Goal: Download file/media

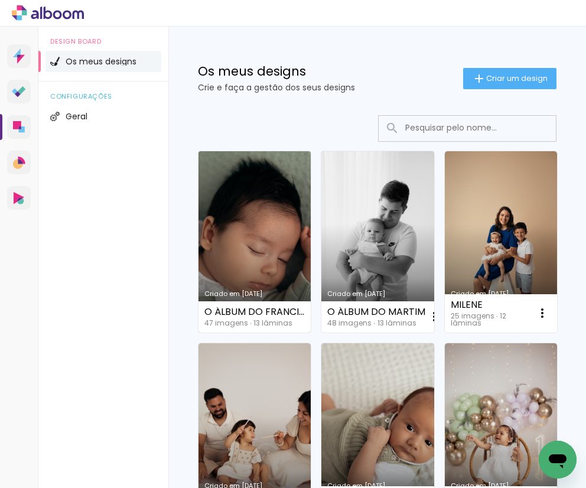
click at [272, 231] on link "Criado em [DATE]" at bounding box center [255, 241] width 112 height 181
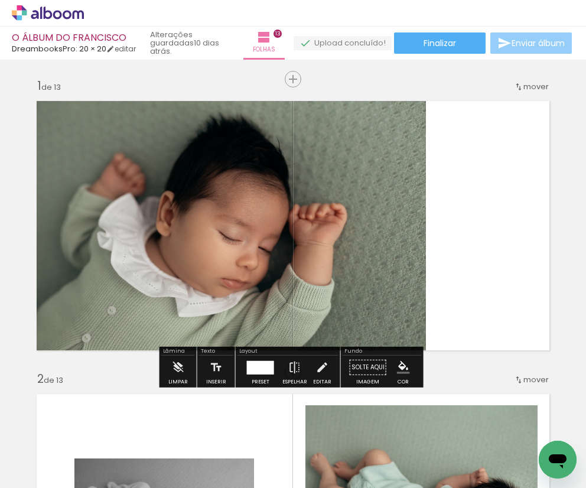
click at [512, 43] on span "Enviar álbum" at bounding box center [538, 43] width 53 height 8
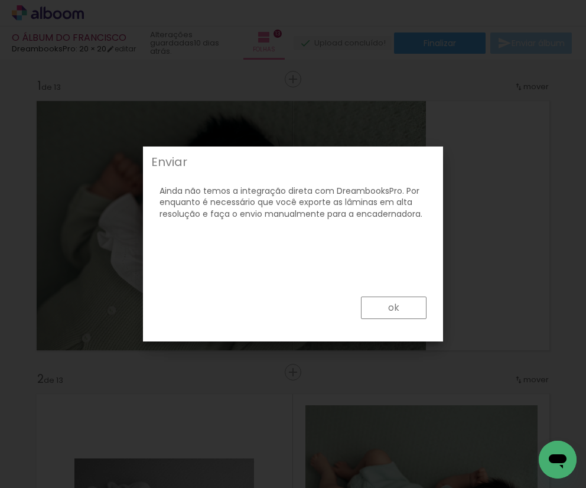
click at [382, 307] on paper-button "ok" at bounding box center [394, 308] width 66 height 22
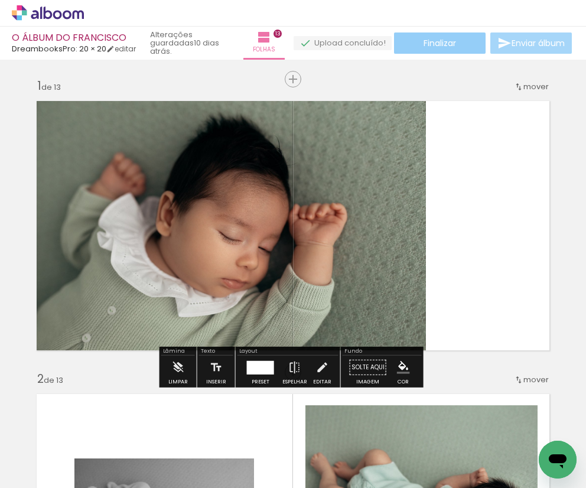
click at [428, 41] on span "Finalizar" at bounding box center [440, 43] width 32 height 8
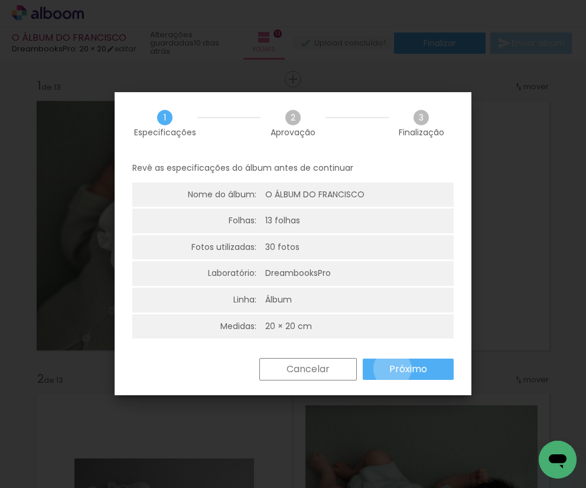
click at [0, 0] on slot "Próximo" at bounding box center [0, 0] width 0 height 0
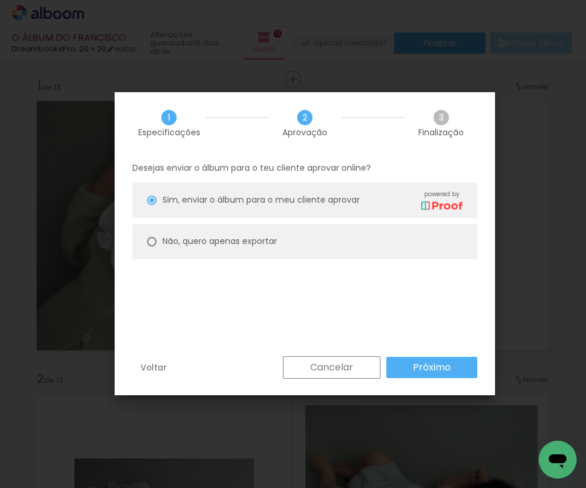
click at [0, 0] on slot "Não, quero apenas exportar" at bounding box center [0, 0] width 0 height 0
type paper-radio-button "on"
click at [407, 365] on paper-button "Próximo" at bounding box center [431, 367] width 91 height 21
type input "Alta, 300 DPI"
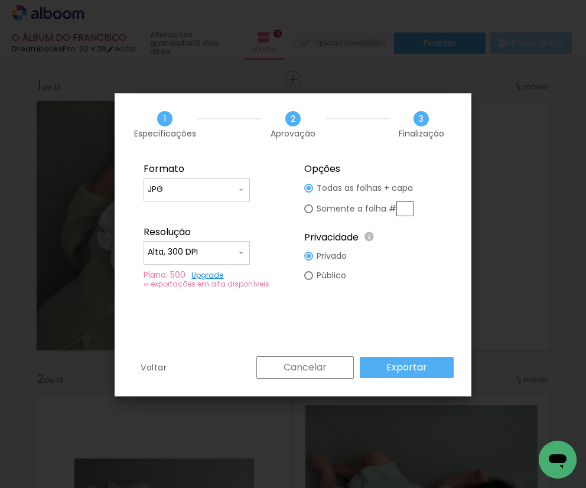
click at [0, 0] on slot "Exportar" at bounding box center [0, 0] width 0 height 0
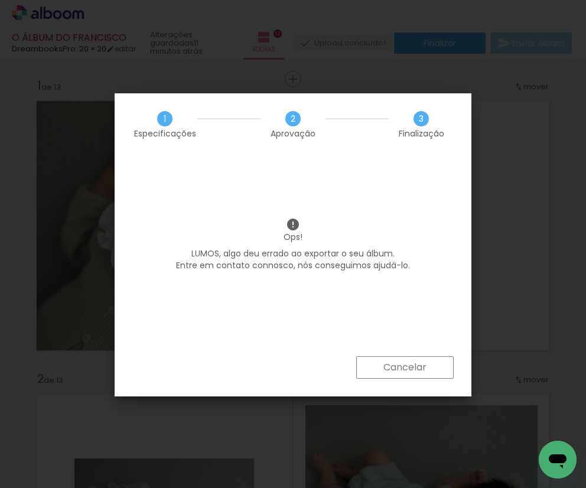
click at [0, 0] on slot "Cancelar" at bounding box center [0, 0] width 0 height 0
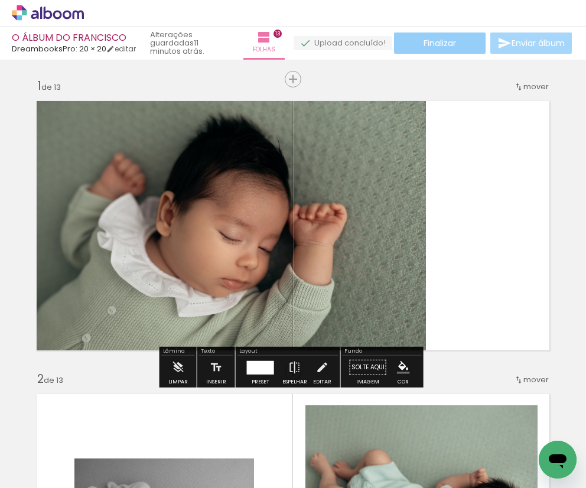
click at [428, 47] on span "Finalizar" at bounding box center [440, 43] width 32 height 8
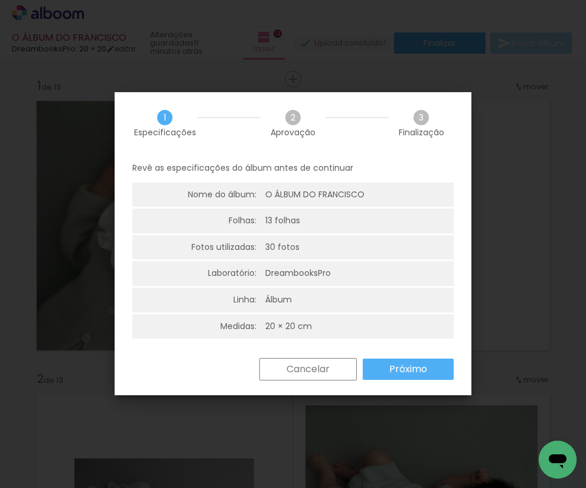
click at [0, 0] on slot "Próximo" at bounding box center [0, 0] width 0 height 0
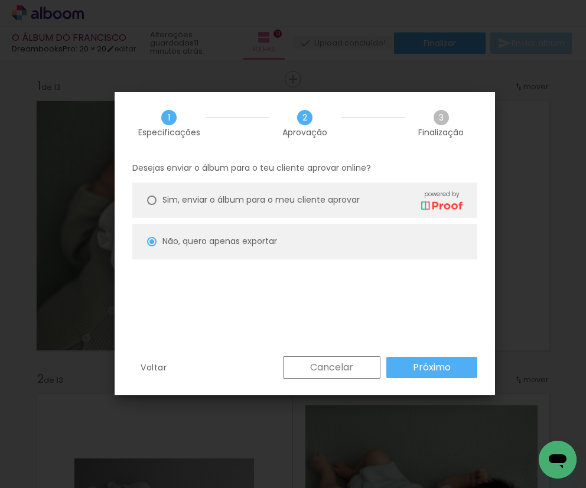
click at [0, 0] on slot "Cancelar" at bounding box center [0, 0] width 0 height 0
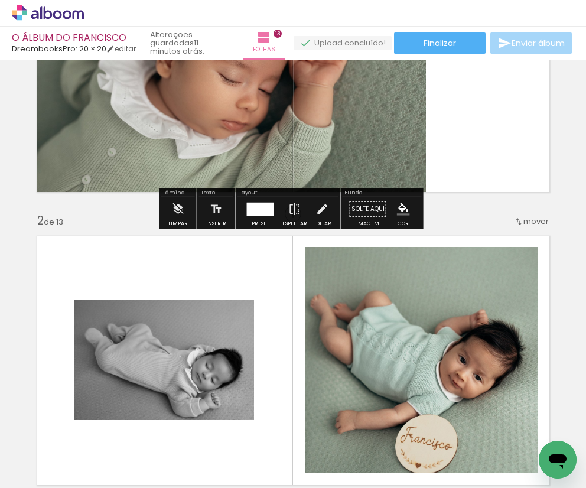
scroll to position [210, 0]
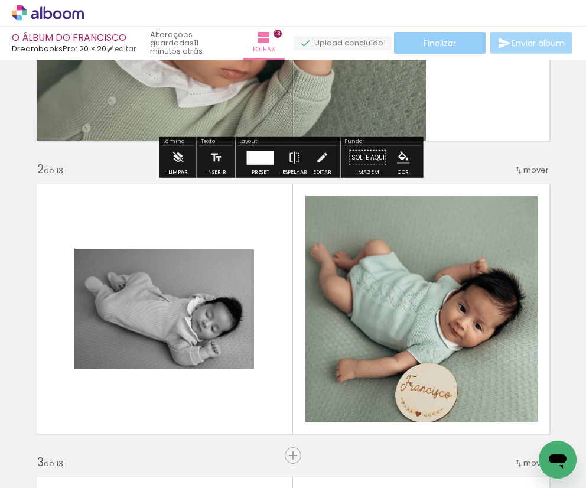
click at [449, 39] on span "Finalizar" at bounding box center [440, 43] width 32 height 8
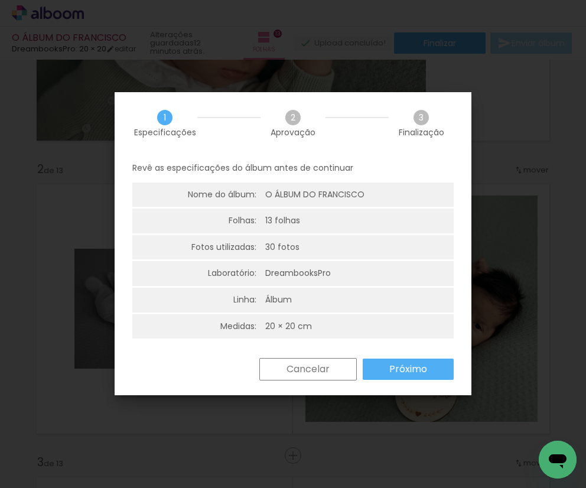
click at [0, 0] on slot "Próximo" at bounding box center [0, 0] width 0 height 0
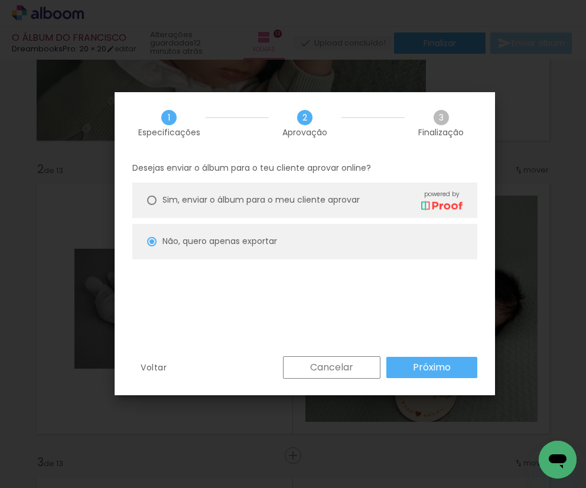
click at [0, 0] on slot "Próximo" at bounding box center [0, 0] width 0 height 0
type input "Alta, 300 DPI"
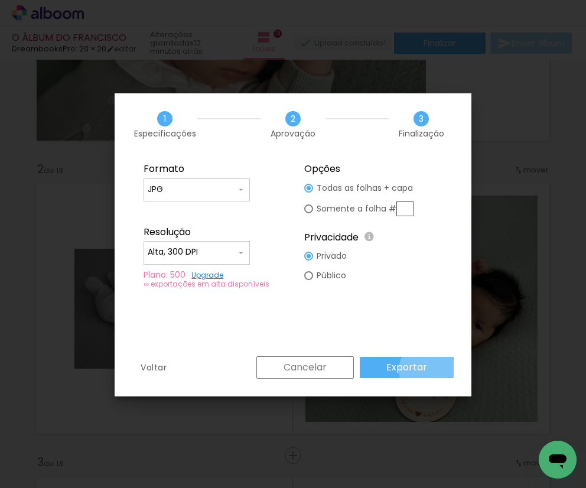
click at [429, 370] on paper-button "Exportar" at bounding box center [407, 367] width 94 height 21
